Goal: Task Accomplishment & Management: Use online tool/utility

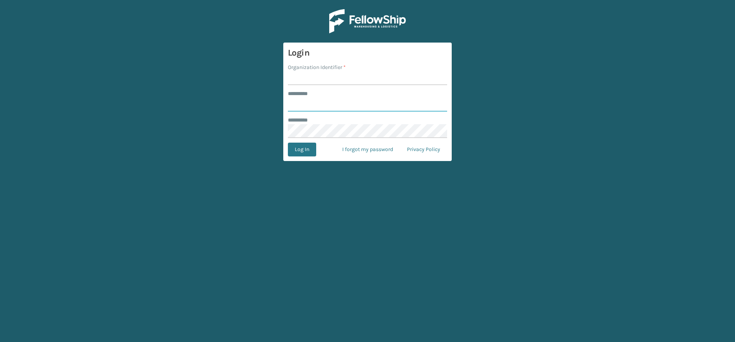
type input "*****"
click at [311, 80] on input "Organization Identifier *" at bounding box center [367, 78] width 159 height 14
type input "Vancouver Remco"
click at [295, 151] on button "Log In" at bounding box center [302, 149] width 28 height 14
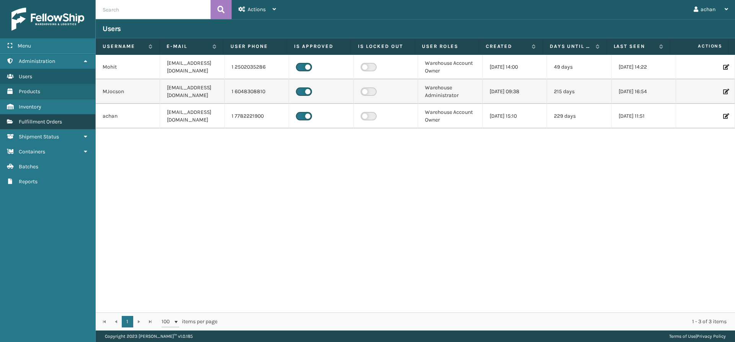
click at [44, 120] on span "Fulfillment Orders" at bounding box center [40, 121] width 43 height 7
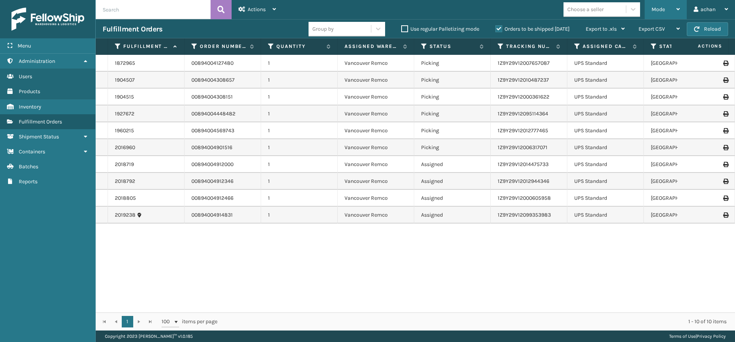
click at [680, 7] on div "Mode Regular Mode Picking Mode Labeling Mode Exit Scan Mode" at bounding box center [666, 9] width 42 height 19
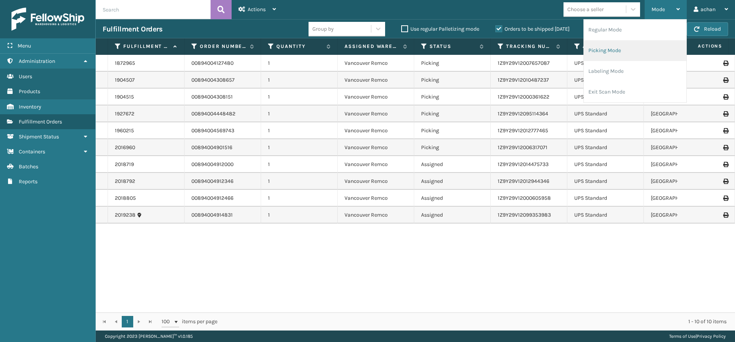
click at [622, 51] on li "Picking Mode" at bounding box center [635, 50] width 103 height 21
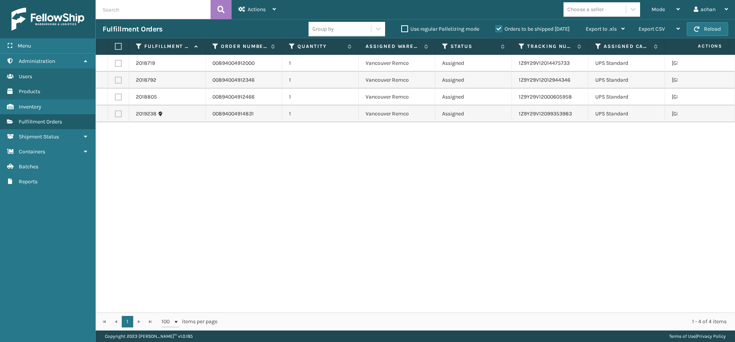
click at [119, 46] on label at bounding box center [117, 46] width 5 height 7
click at [115, 46] on input "checkbox" at bounding box center [115, 46] width 0 height 5
checkbox input "true"
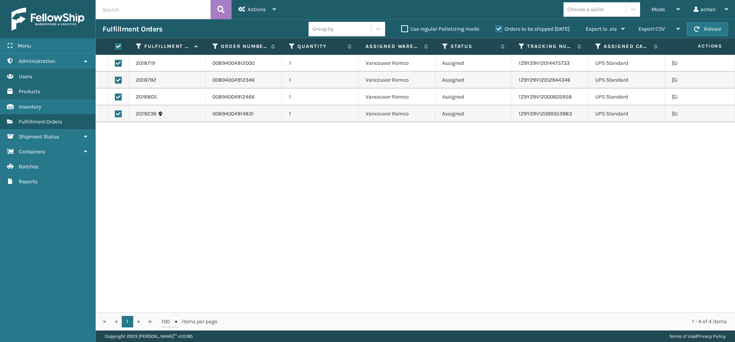
checkbox input "true"
click at [271, 7] on div "Actions" at bounding box center [258, 9] width 38 height 19
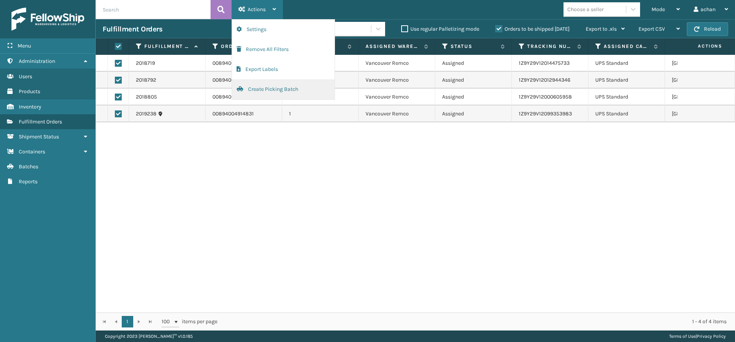
click at [257, 88] on button "Create Picking Batch" at bounding box center [283, 89] width 103 height 20
